Goal: Navigation & Orientation: Find specific page/section

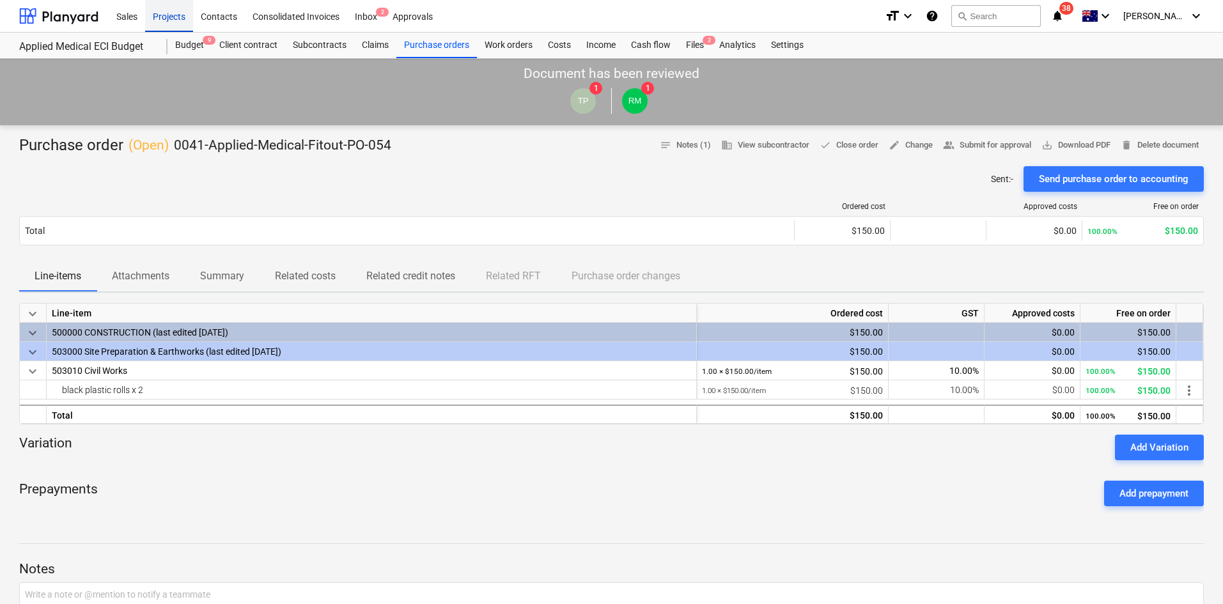
click at [160, 20] on div "Projects" at bounding box center [169, 15] width 48 height 33
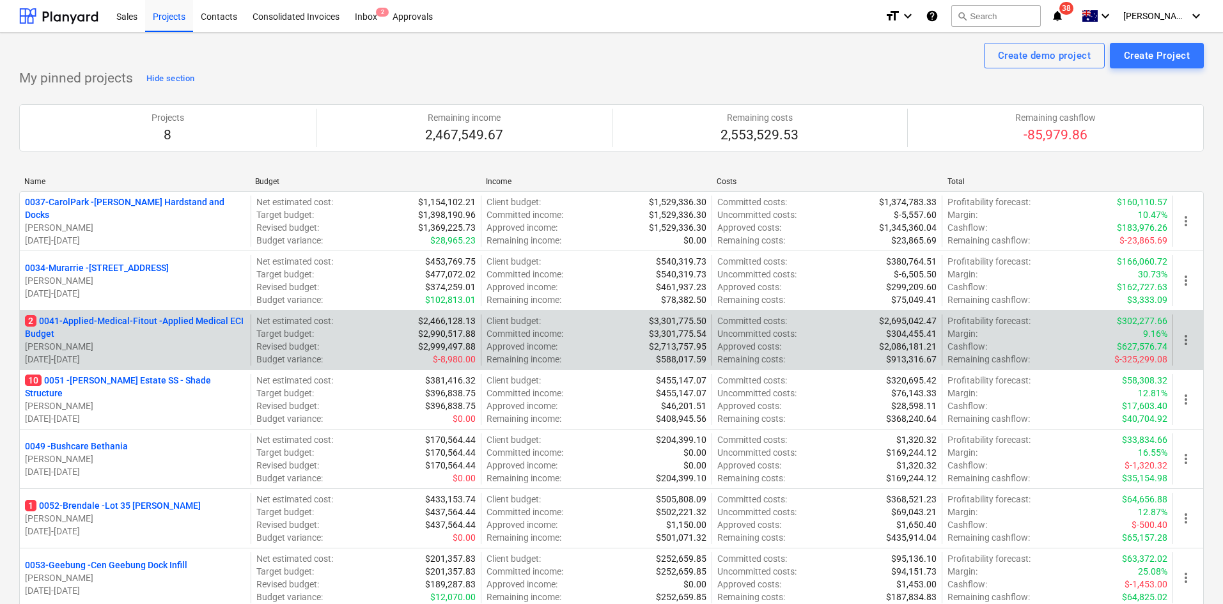
click at [141, 320] on p "2 0041-Applied-Medical-Fitout - Applied Medical ECI Budget" at bounding box center [135, 327] width 220 height 26
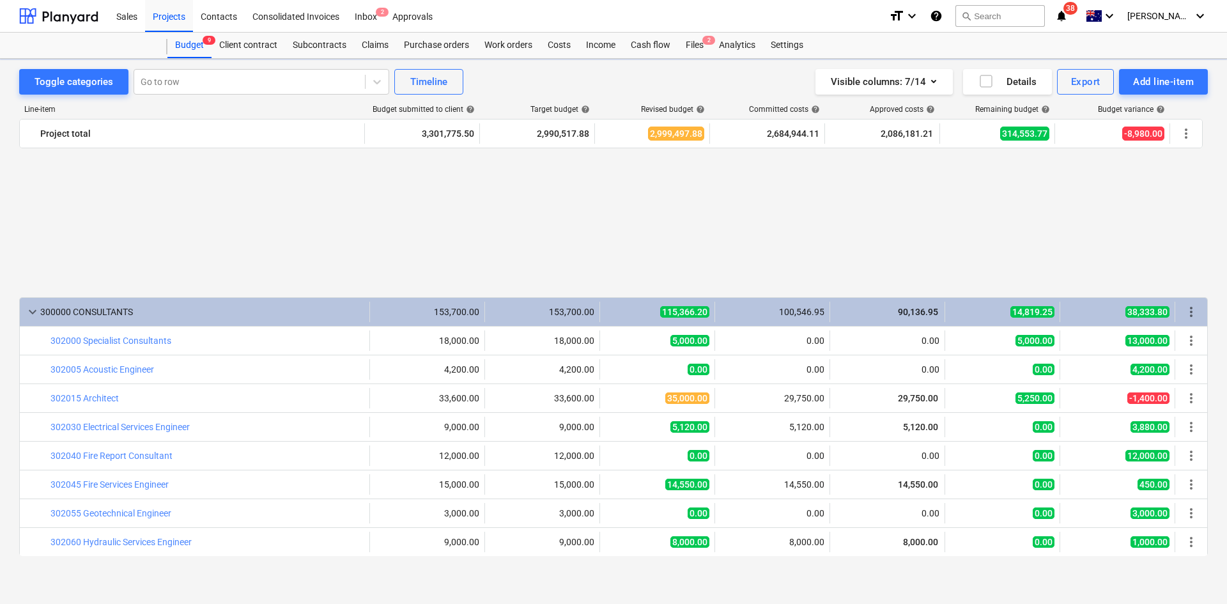
scroll to position [735, 0]
click at [700, 46] on div "Files 2" at bounding box center [694, 46] width 33 height 26
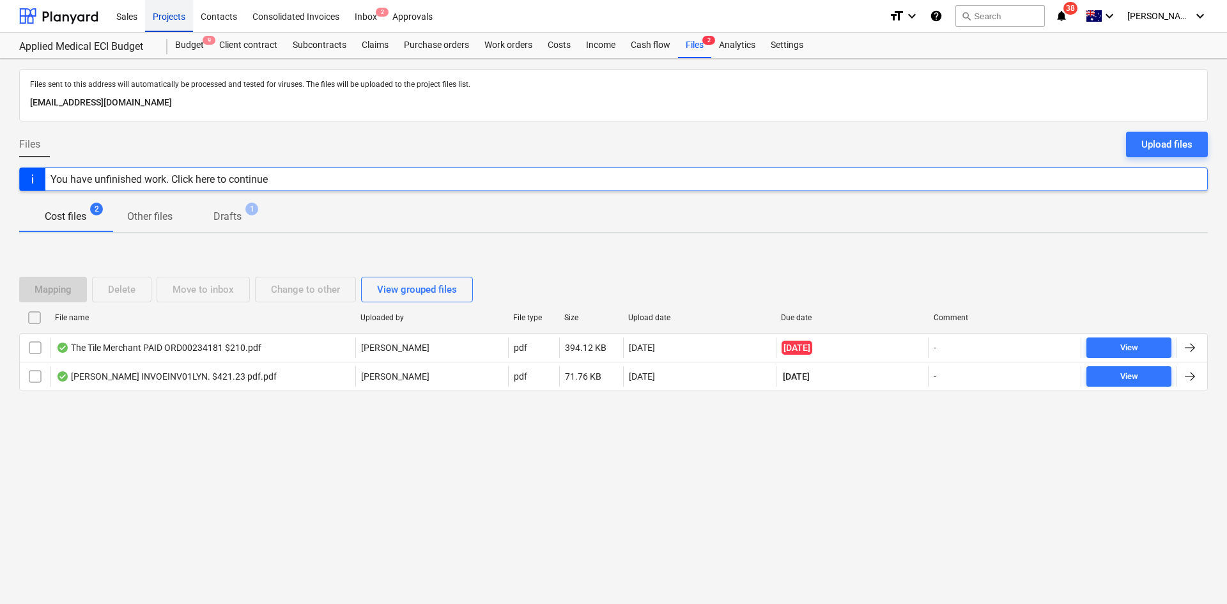
click at [159, 15] on div "Projects" at bounding box center [169, 15] width 48 height 33
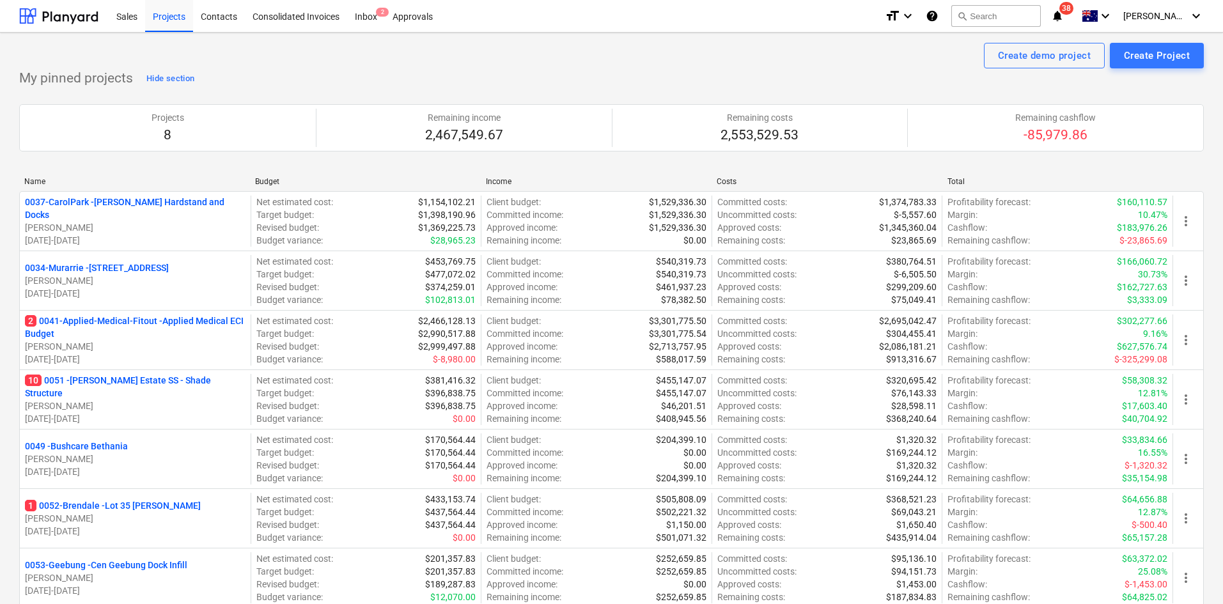
click at [717, 59] on div "Create demo project Create Project" at bounding box center [611, 56] width 1184 height 26
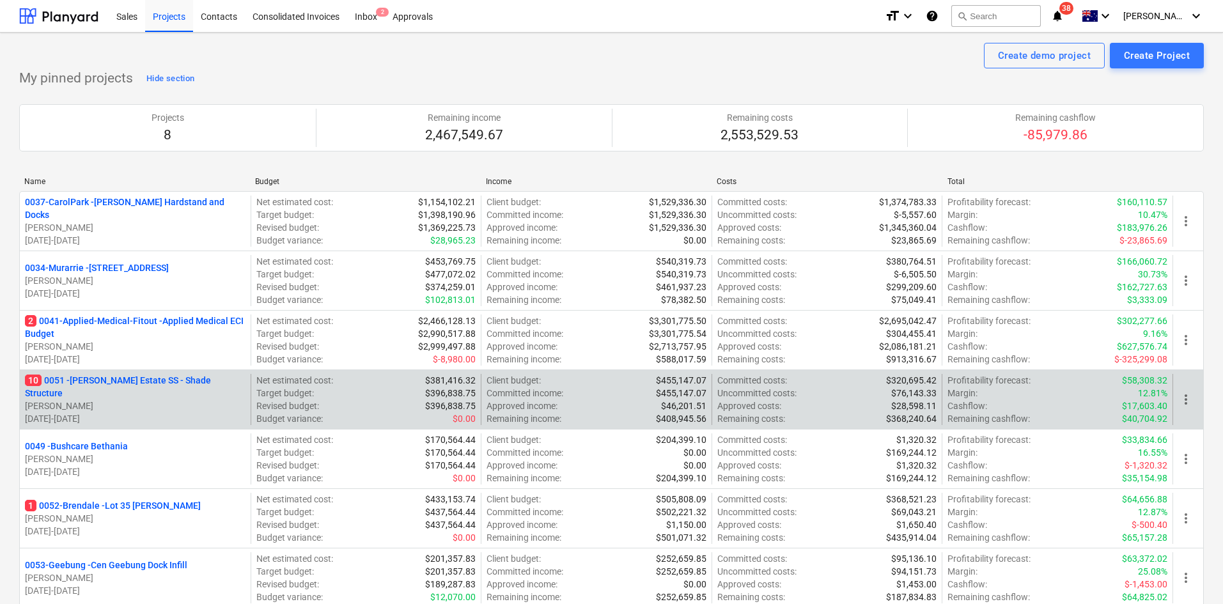
click at [120, 379] on div "10 0051 - [PERSON_NAME] Estate SS - Shade Structure [PERSON_NAME] [DATE] - [DAT…" at bounding box center [135, 399] width 231 height 51
click at [119, 382] on p "10 0051 - [PERSON_NAME] Estate SS - Shade Structure" at bounding box center [135, 387] width 220 height 26
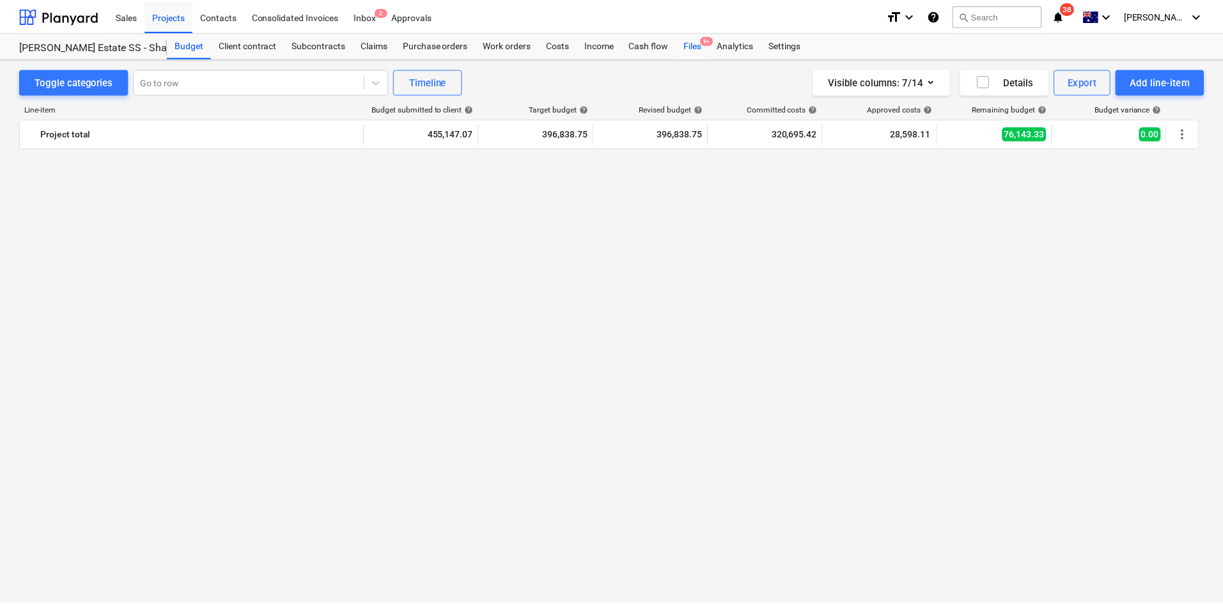
scroll to position [1767, 0]
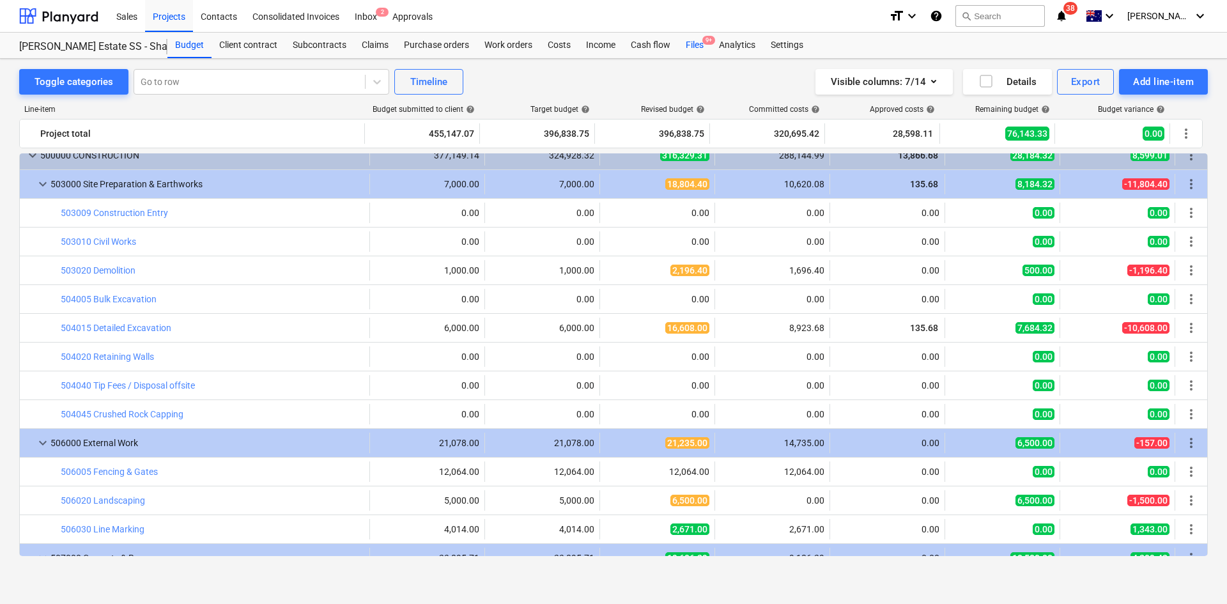
click at [703, 49] on div "Files 9+" at bounding box center [694, 46] width 33 height 26
